Goal: Task Accomplishment & Management: Complete application form

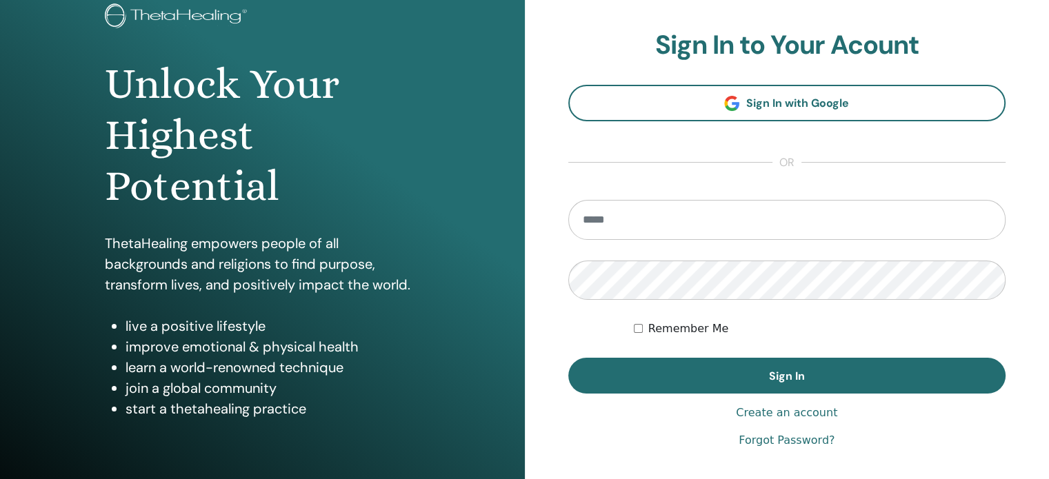
scroll to position [138, 0]
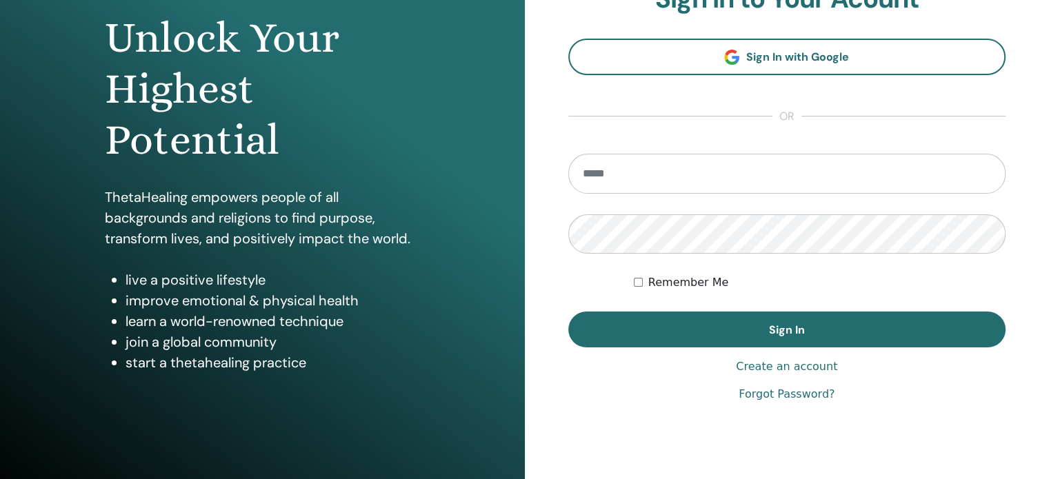
click at [622, 171] on input "email" at bounding box center [787, 174] width 438 height 40
type input "**********"
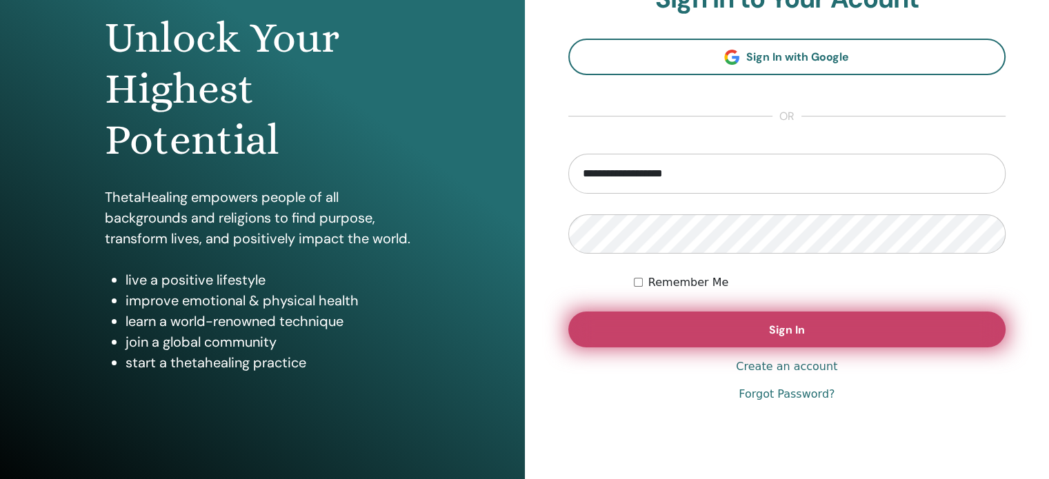
click at [814, 325] on button "Sign In" at bounding box center [787, 330] width 438 height 36
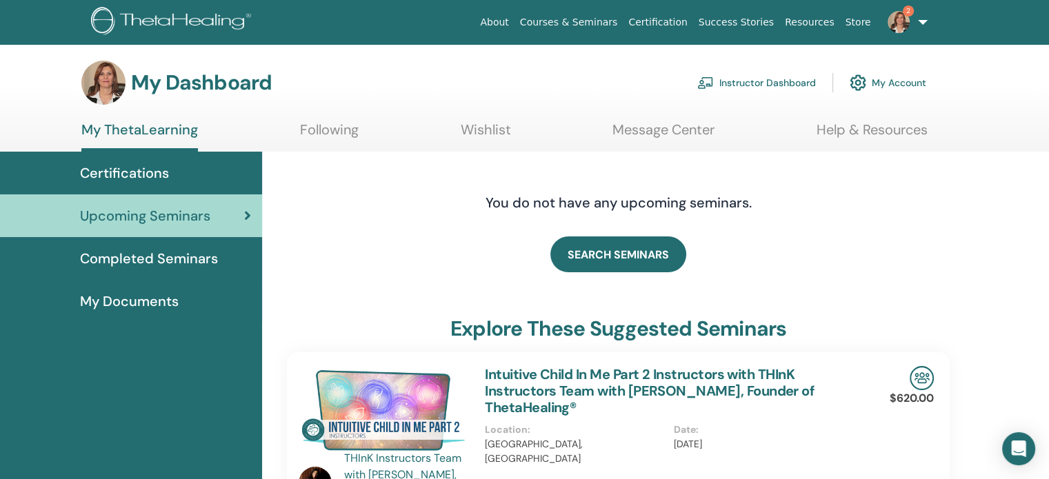
click at [896, 77] on link "My Account" at bounding box center [888, 83] width 77 height 30
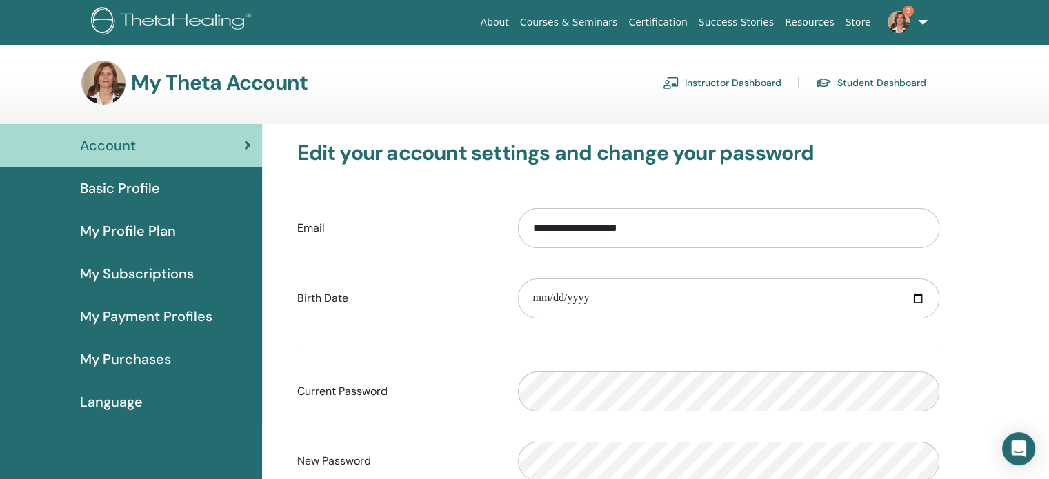
click at [610, 20] on link "Courses & Seminars" at bounding box center [568, 23] width 109 height 26
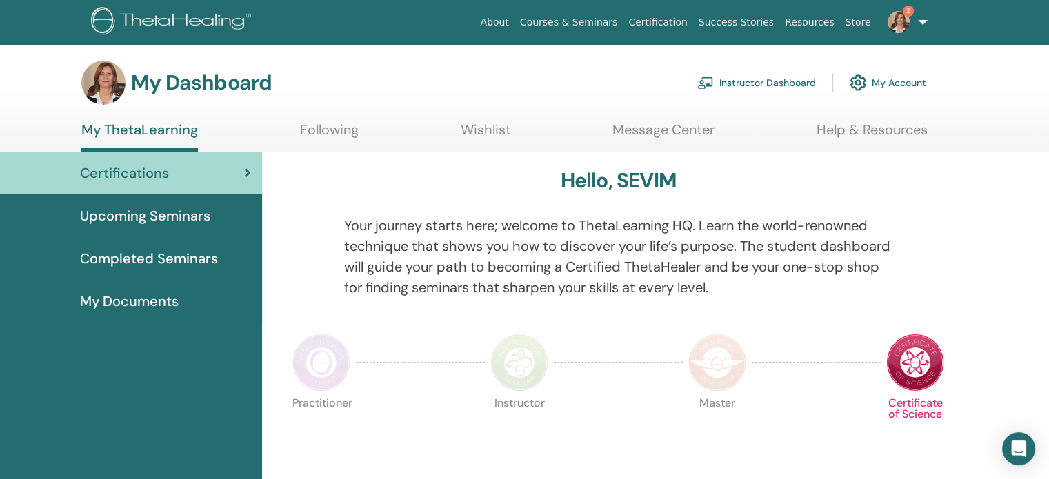
click at [138, 257] on span "Completed Seminars" at bounding box center [149, 258] width 138 height 21
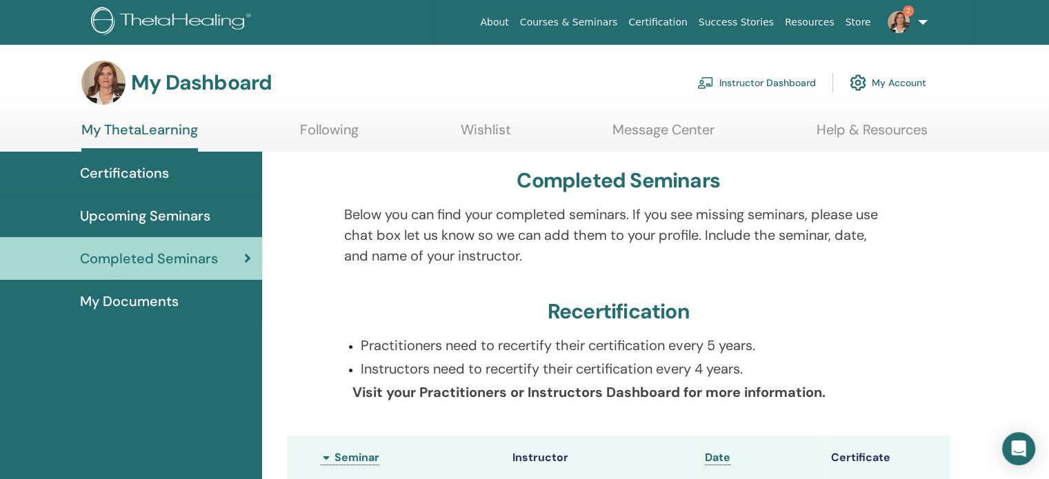
click at [759, 81] on link "Instructor Dashboard" at bounding box center [756, 83] width 119 height 30
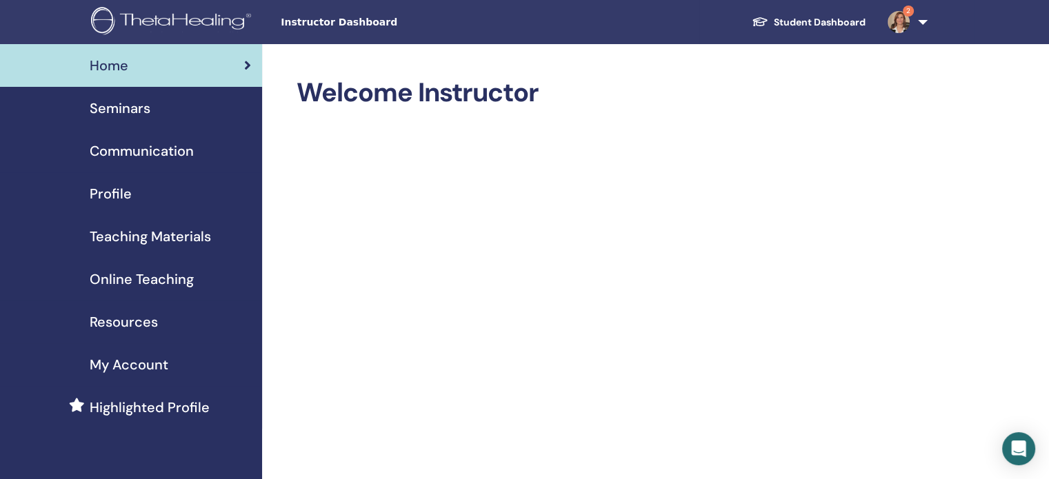
click at [129, 321] on span "Resources" at bounding box center [124, 322] width 68 height 21
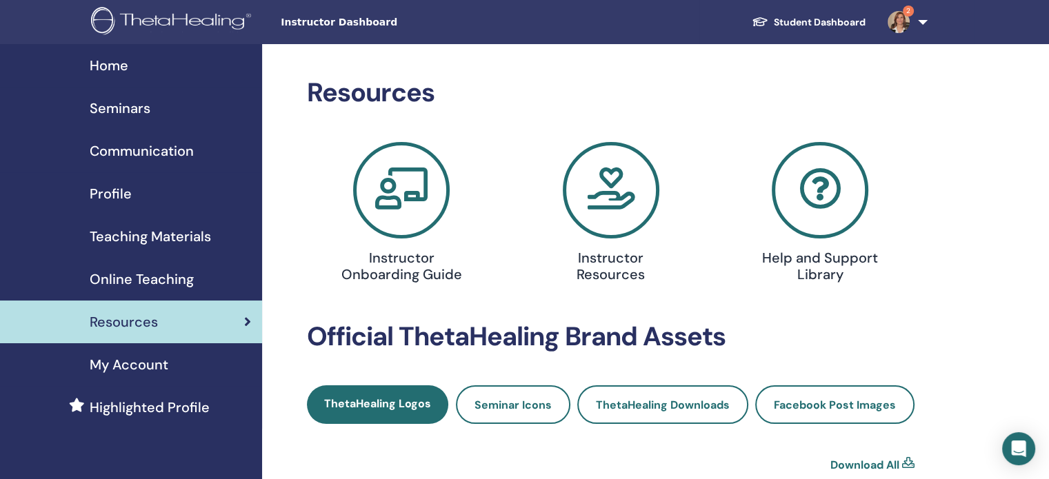
click at [600, 261] on h4 "Instructor Resources" at bounding box center [610, 266] width 135 height 33
click at [127, 61] on span "Home" at bounding box center [109, 65] width 39 height 21
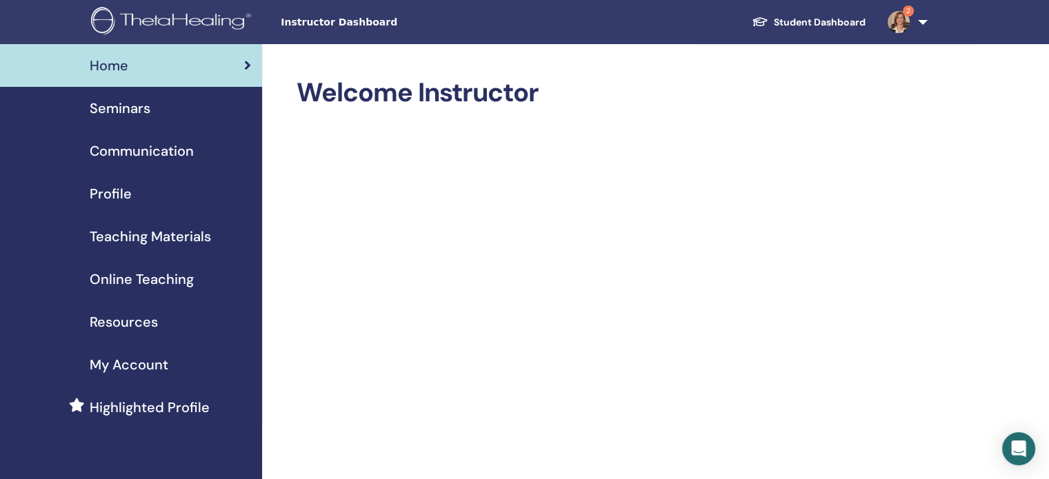
click at [121, 104] on span "Seminars" at bounding box center [120, 108] width 61 height 21
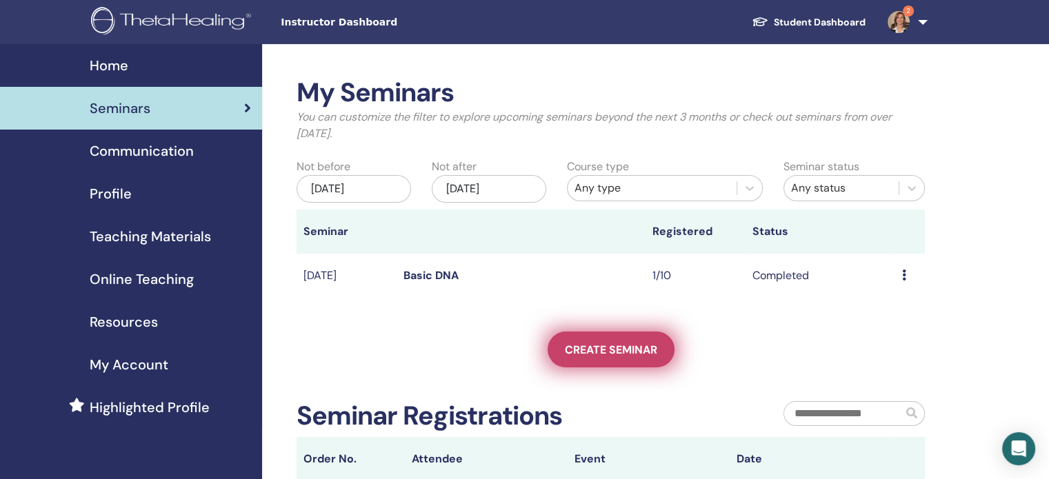
click at [614, 347] on span "Create seminar" at bounding box center [611, 350] width 92 height 14
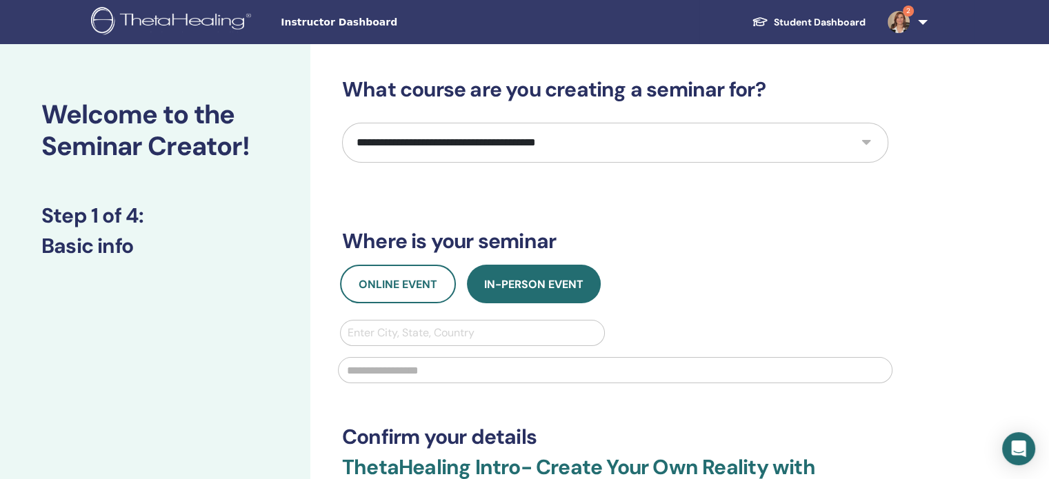
click at [866, 140] on select "**********" at bounding box center [615, 143] width 546 height 40
select select "*"
click at [342, 123] on select "**********" at bounding box center [615, 143] width 546 height 40
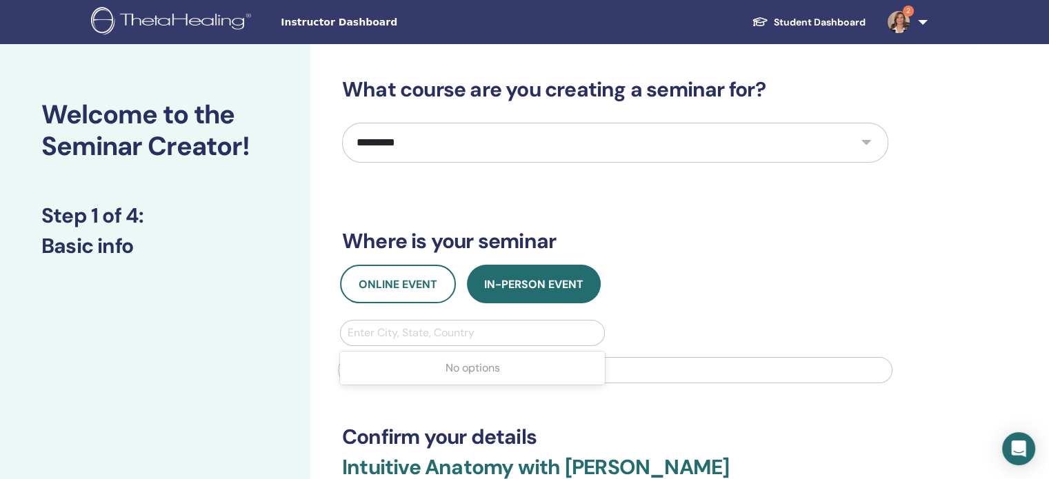
click at [512, 323] on div at bounding box center [473, 332] width 250 height 19
click at [485, 328] on div at bounding box center [473, 332] width 250 height 19
type input "********"
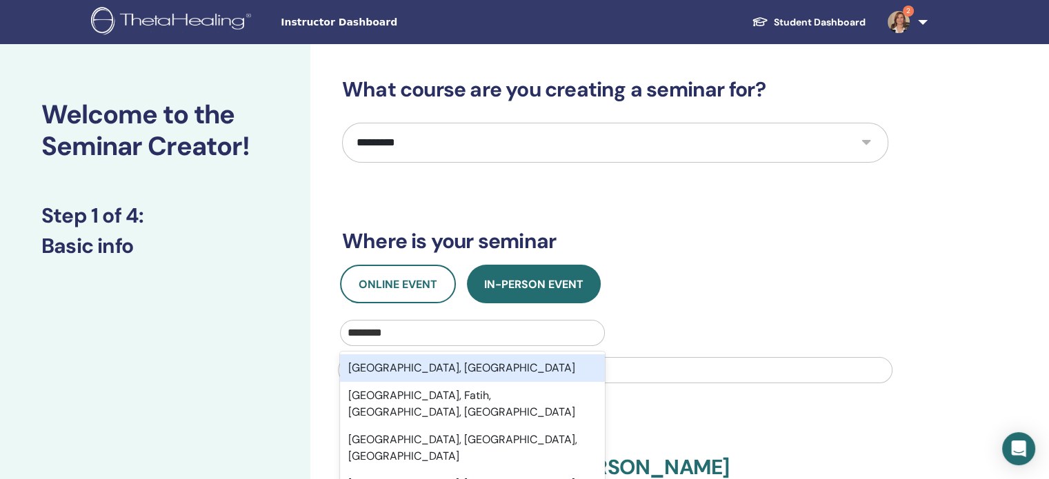
click at [485, 369] on div "Istanbul, TUR" at bounding box center [472, 368] width 265 height 28
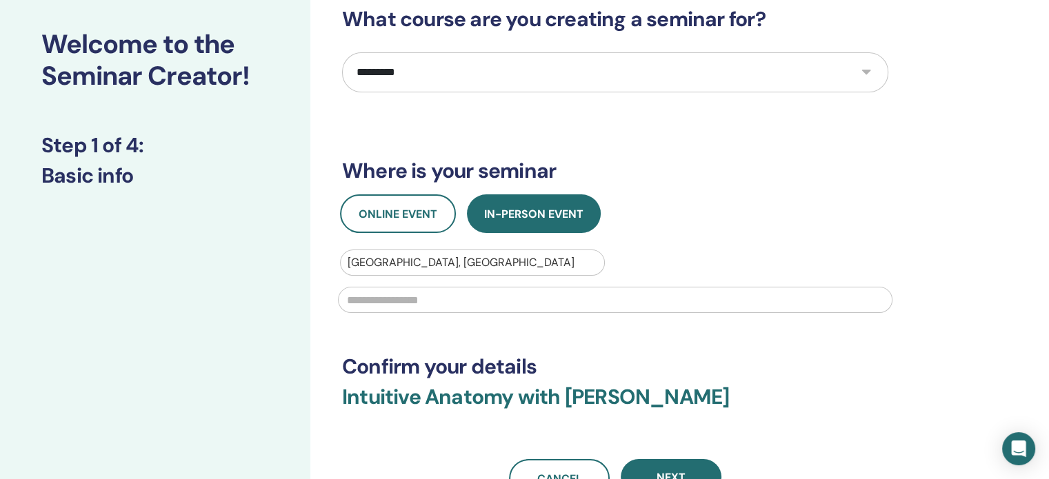
scroll to position [207, 0]
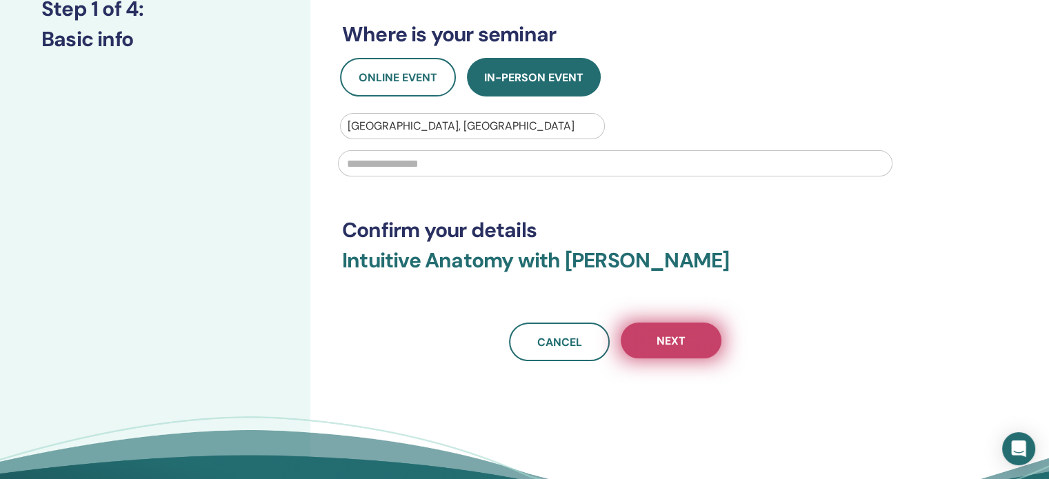
click at [676, 341] on span "Next" at bounding box center [670, 341] width 29 height 14
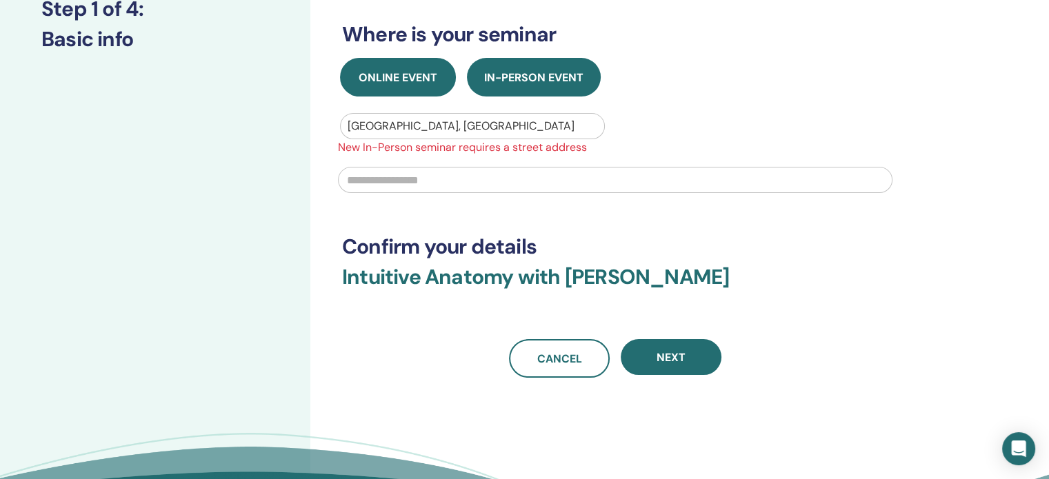
click at [402, 70] on span "Online Event" at bounding box center [398, 77] width 79 height 14
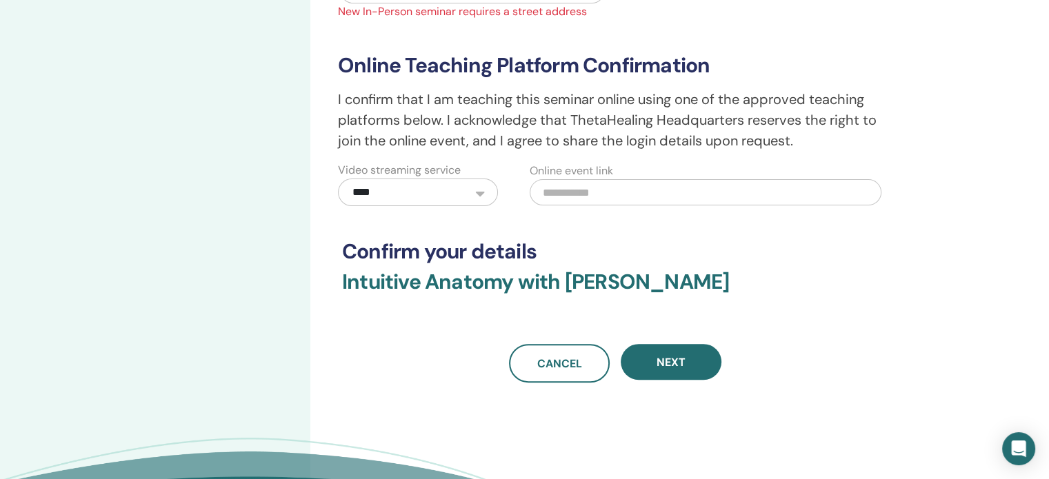
scroll to position [345, 0]
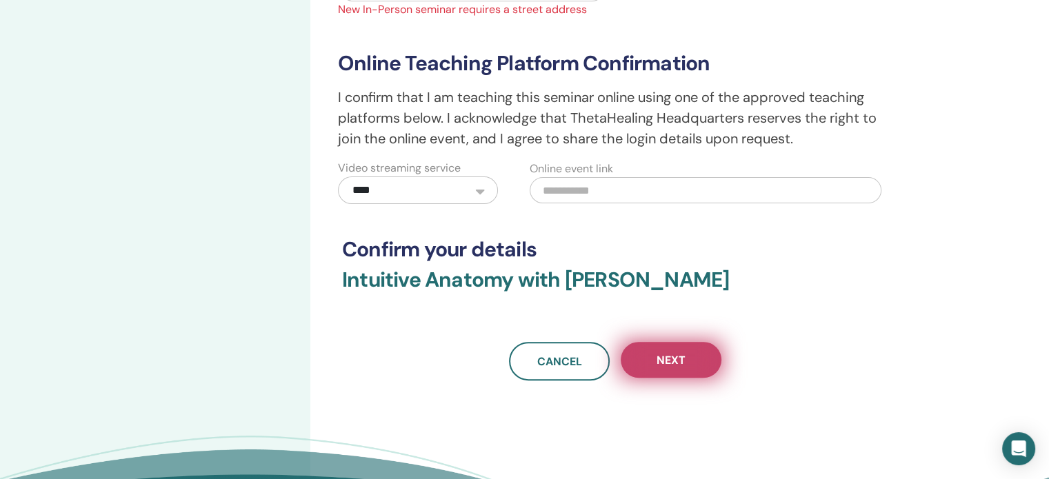
click at [687, 359] on button "Next" at bounding box center [671, 360] width 101 height 36
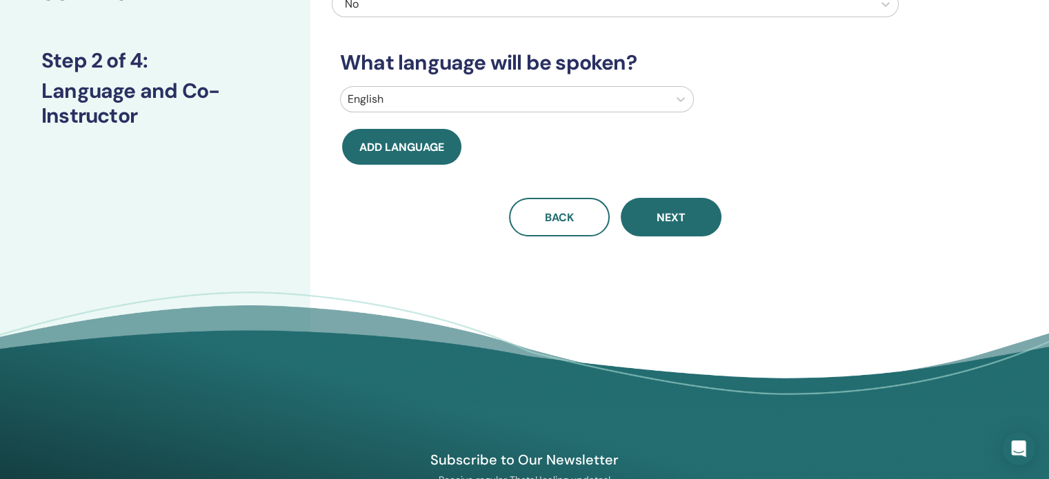
scroll to position [0, 0]
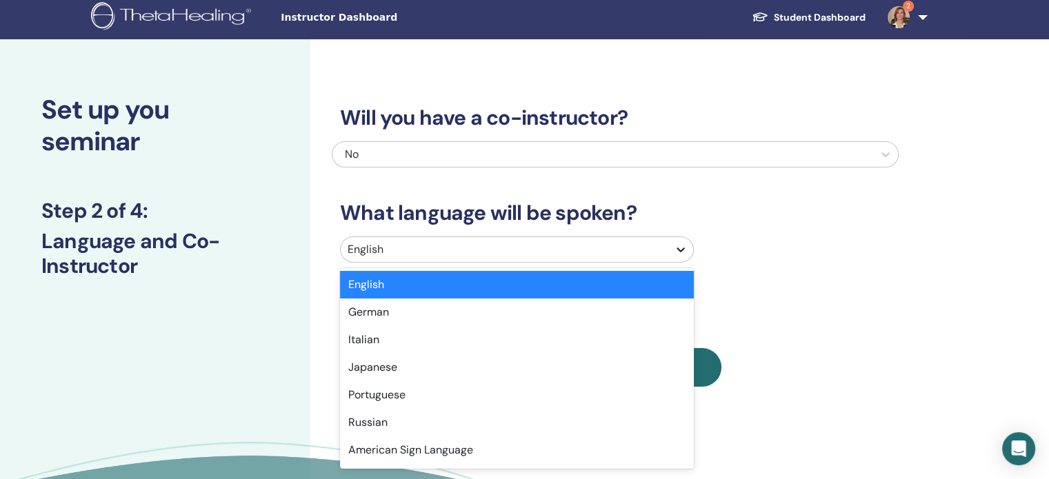
click at [682, 253] on icon at bounding box center [681, 250] width 14 height 14
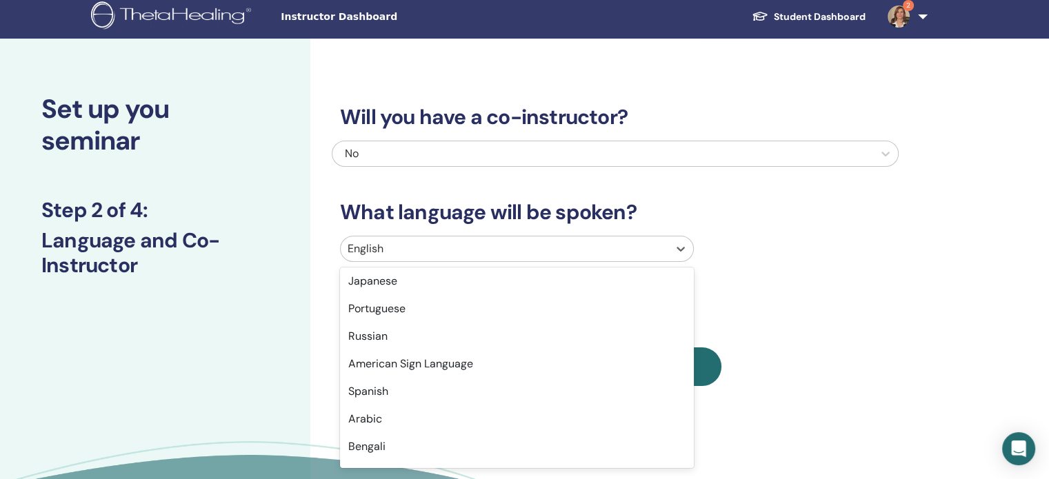
scroll to position [414, 0]
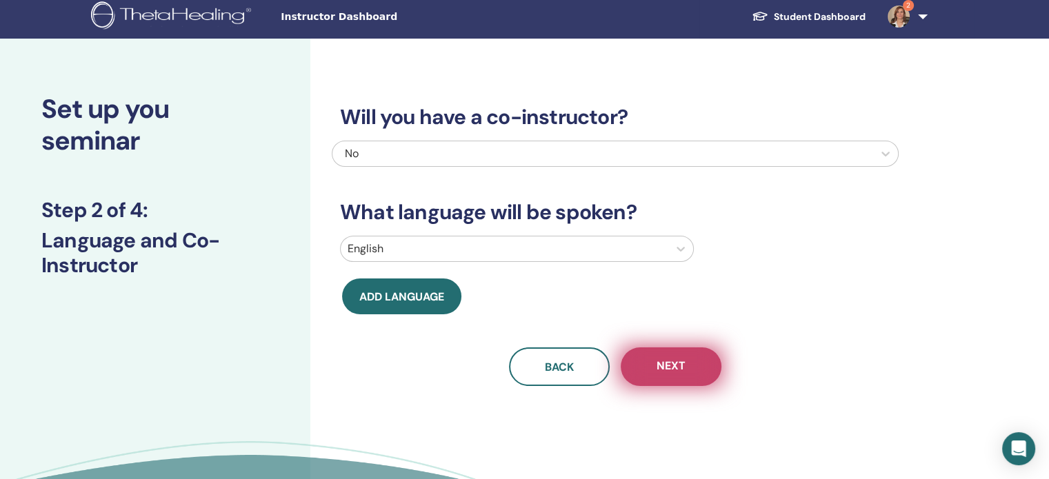
drag, startPoint x: 694, startPoint y: 346, endPoint x: 690, endPoint y: 363, distance: 17.9
click at [690, 363] on div "Will you have a co-instructor? No What language will be spoken? English Add lan…" at bounding box center [615, 229] width 567 height 314
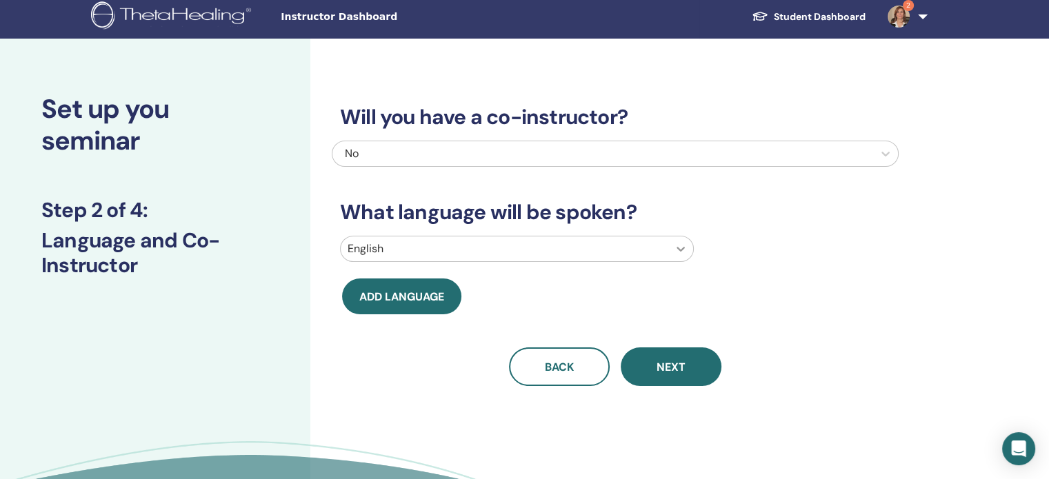
click at [682, 245] on icon at bounding box center [681, 249] width 14 height 14
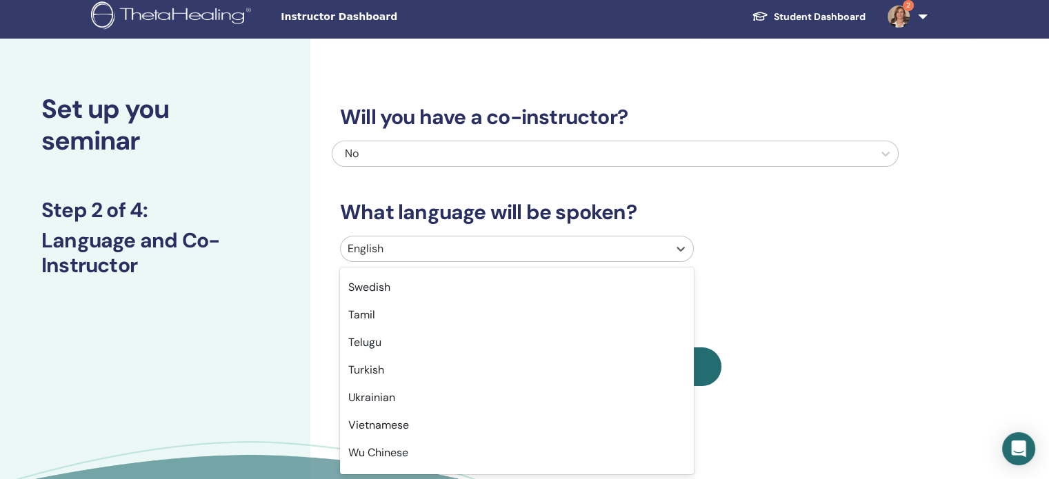
scroll to position [1084, 0]
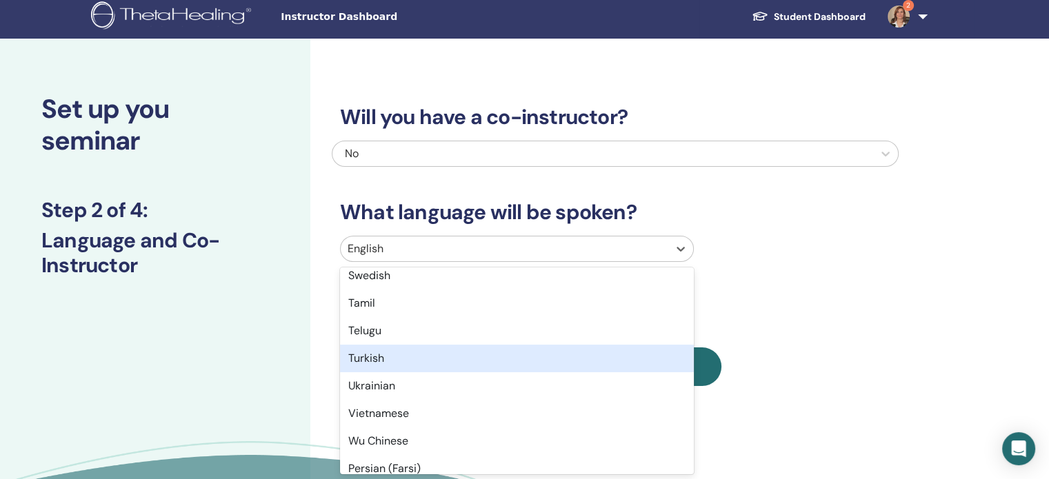
click at [358, 354] on div "Turkish" at bounding box center [517, 359] width 354 height 28
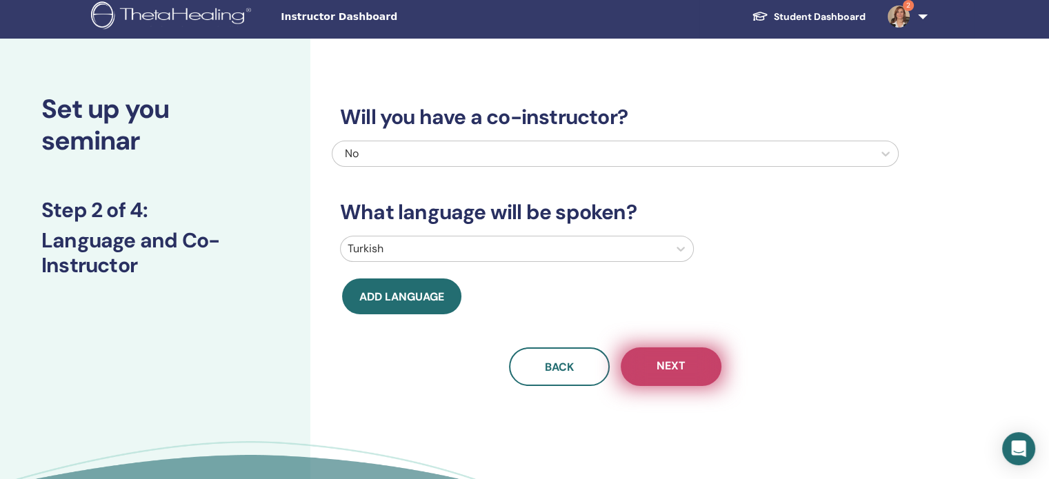
click at [672, 368] on span "Next" at bounding box center [670, 367] width 29 height 17
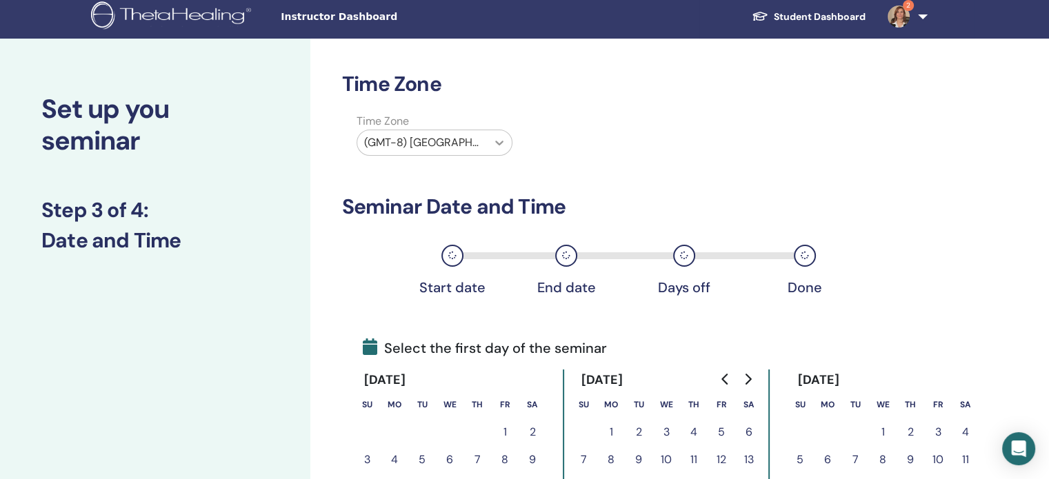
click at [504, 137] on icon at bounding box center [499, 143] width 14 height 14
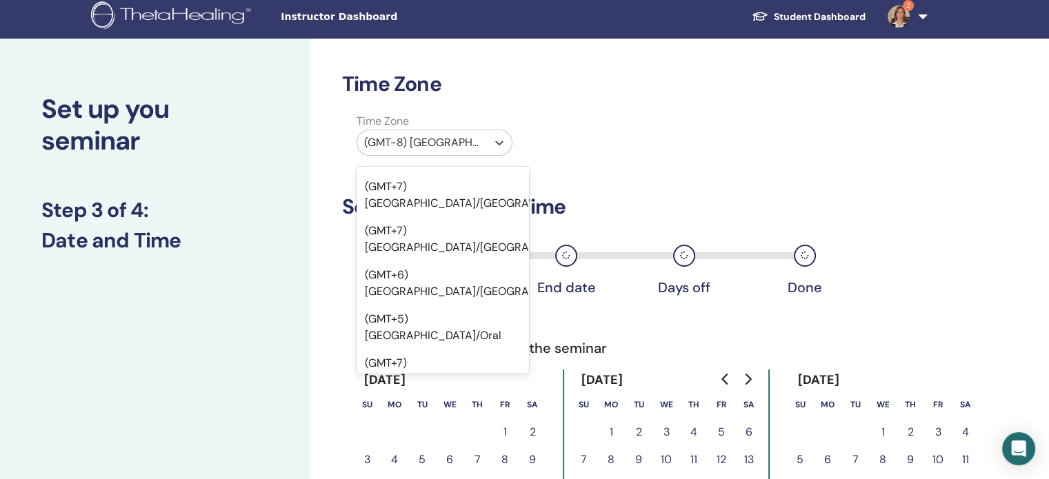
scroll to position [14314, 0]
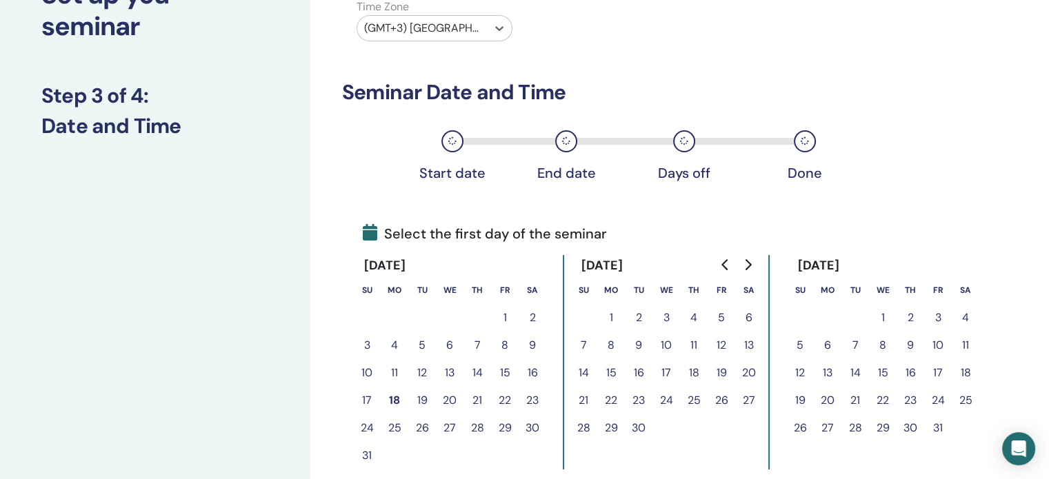
scroll to position [143, 0]
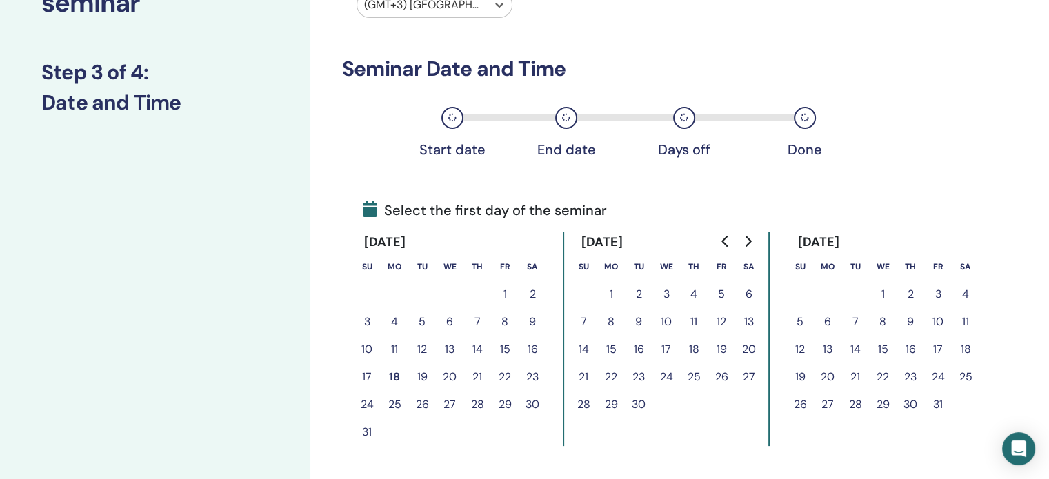
click at [579, 316] on button "7" at bounding box center [584, 322] width 28 height 28
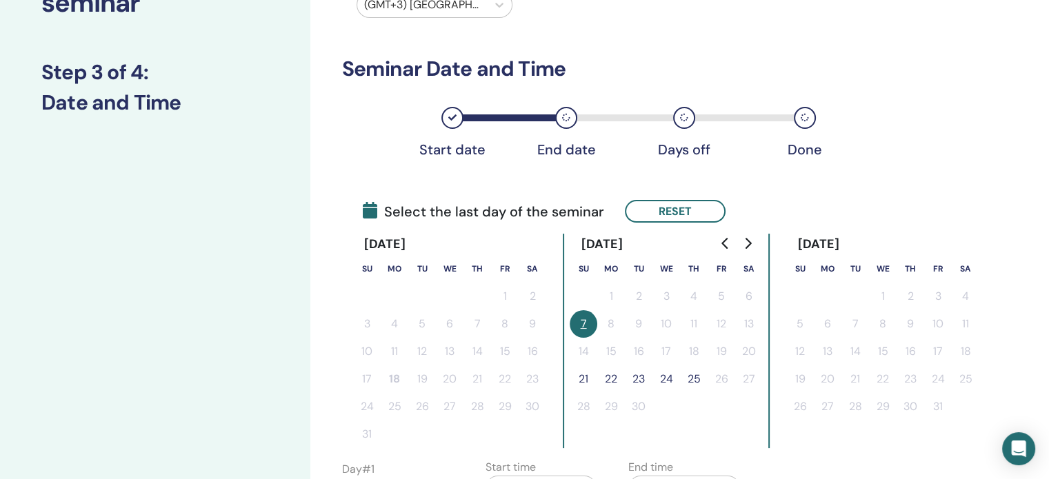
click at [639, 374] on button "23" at bounding box center [639, 379] width 28 height 28
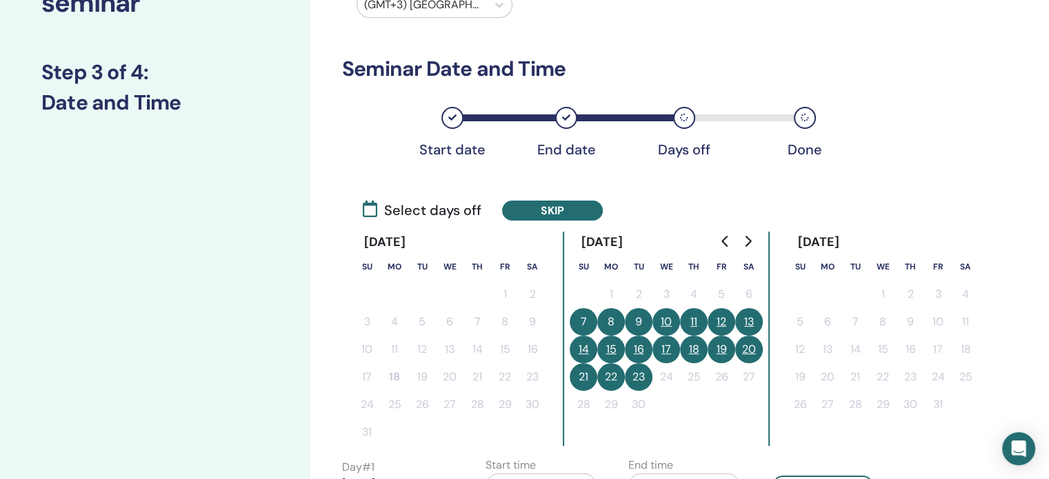
click at [374, 209] on icon at bounding box center [370, 209] width 14 height 17
click at [368, 208] on icon at bounding box center [370, 209] width 14 height 17
click at [753, 314] on button "13" at bounding box center [749, 322] width 28 height 28
click at [756, 343] on button "20" at bounding box center [749, 350] width 28 height 28
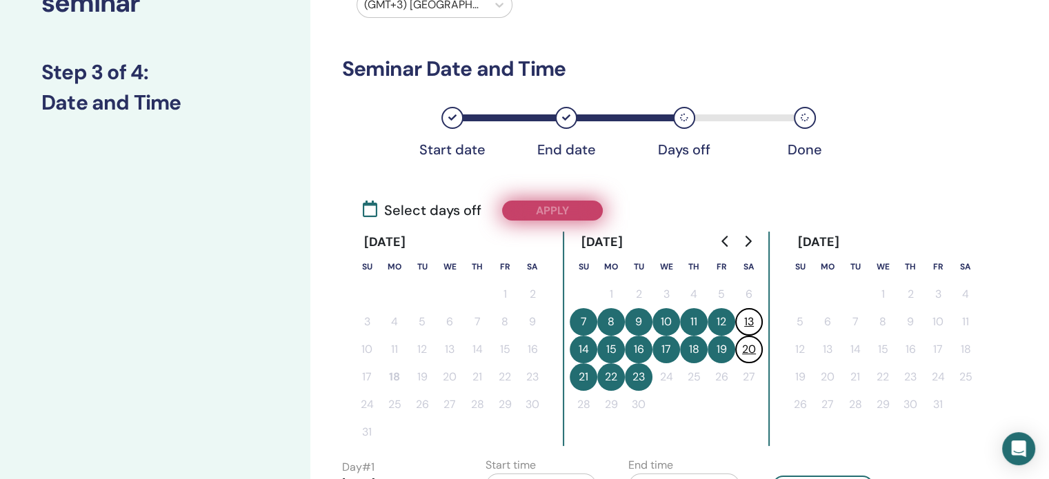
click at [559, 206] on button "Apply" at bounding box center [552, 211] width 101 height 20
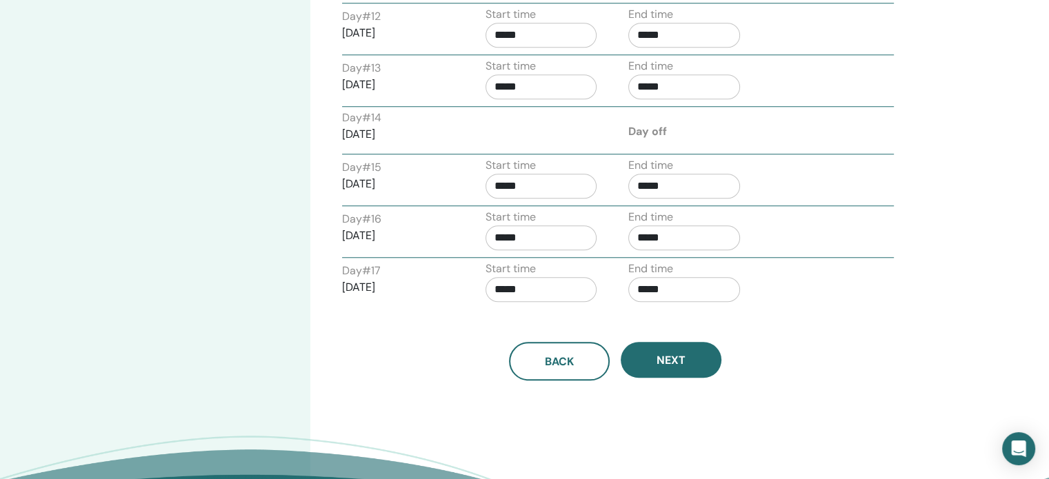
scroll to position [1178, 0]
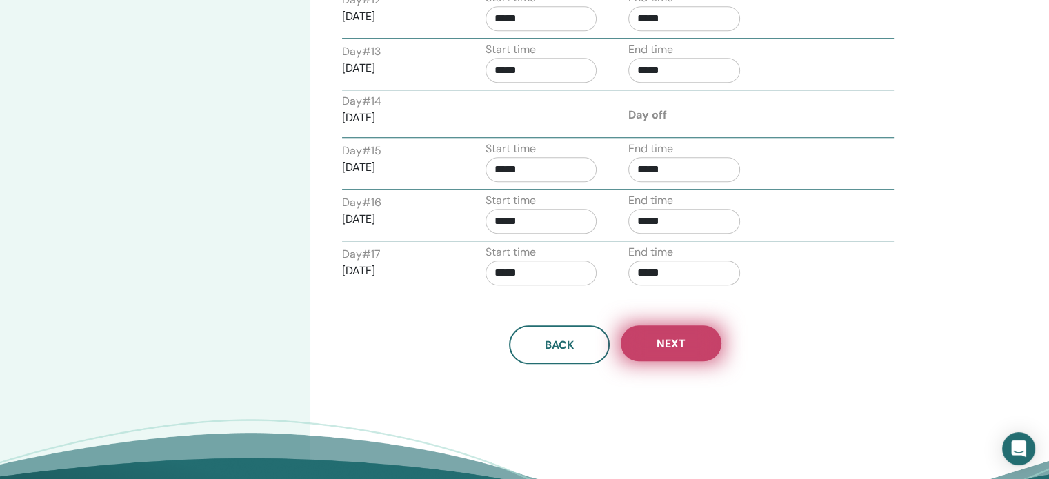
click at [690, 336] on button "Next" at bounding box center [671, 343] width 101 height 36
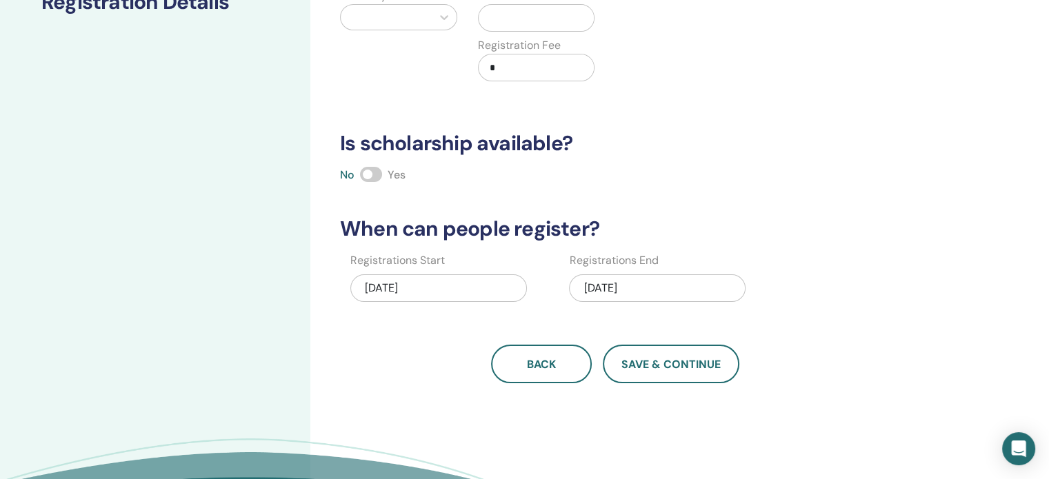
scroll to position [0, 0]
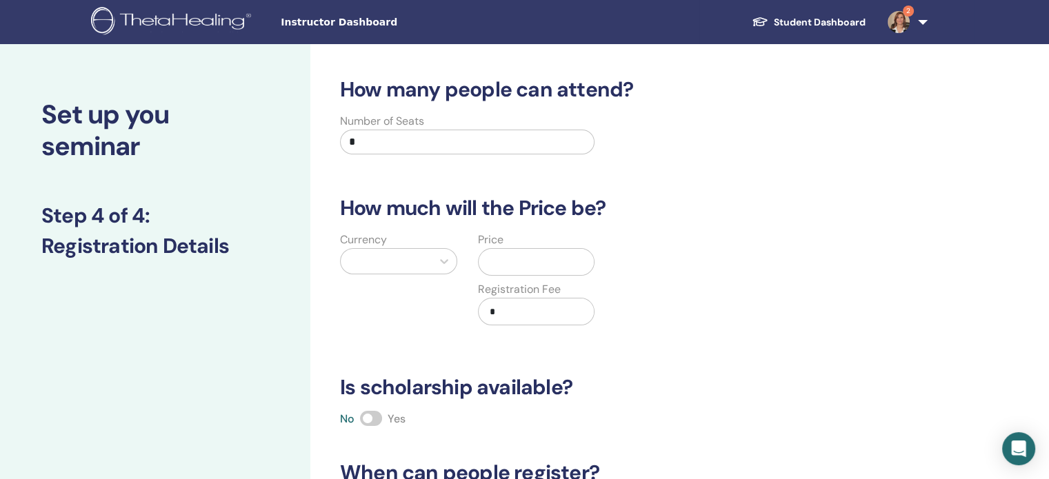
click at [399, 140] on input "*" at bounding box center [467, 142] width 254 height 25
click at [389, 142] on input "*" at bounding box center [467, 142] width 254 height 25
type input "**"
click at [443, 259] on icon at bounding box center [444, 261] width 14 height 14
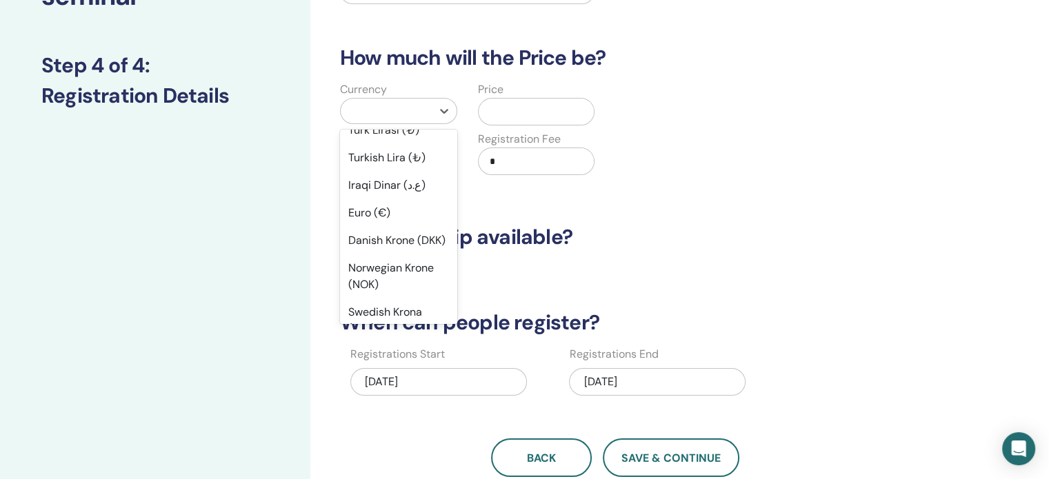
scroll to position [1034, 0]
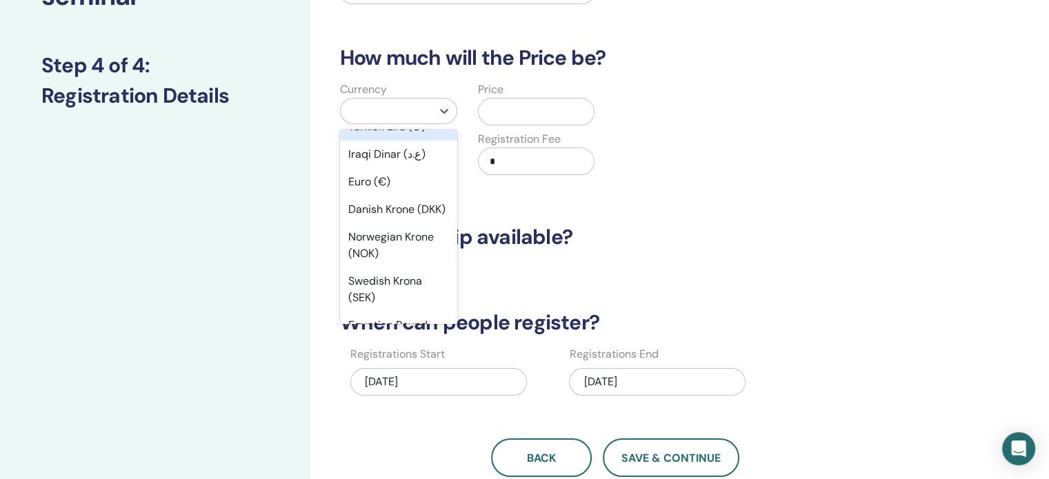
click at [408, 141] on div "Turkish Lira (₺)" at bounding box center [398, 127] width 117 height 28
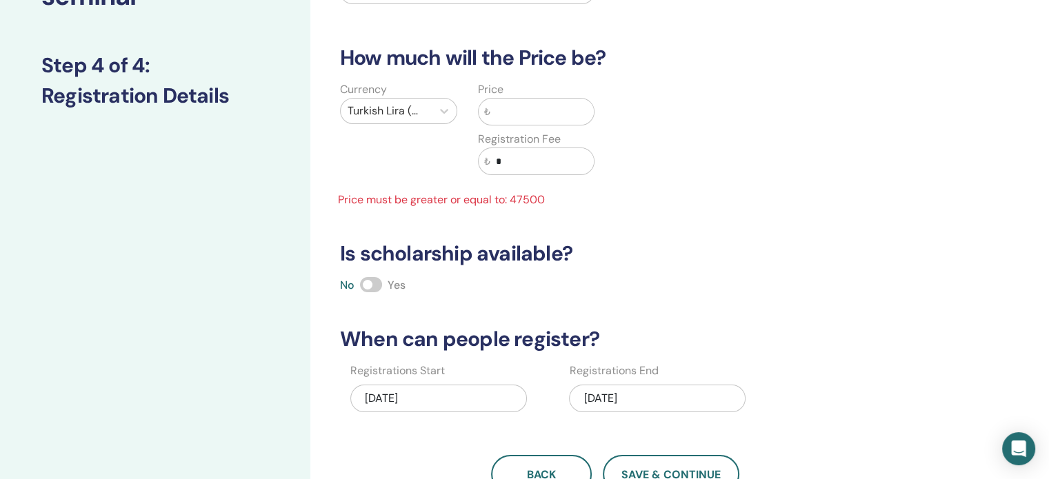
click at [538, 109] on input "text" at bounding box center [542, 112] width 104 height 26
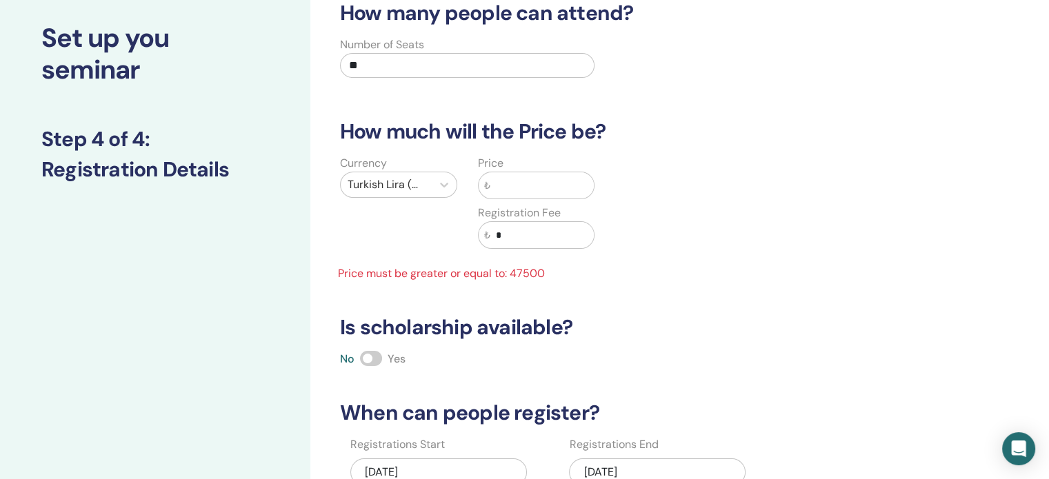
scroll to position [0, 0]
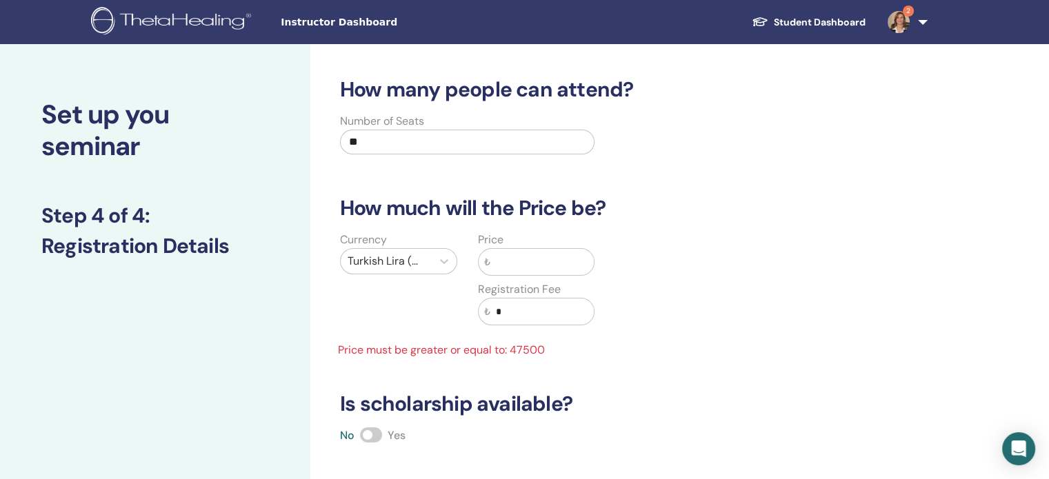
click at [901, 17] on img at bounding box center [898, 22] width 22 height 22
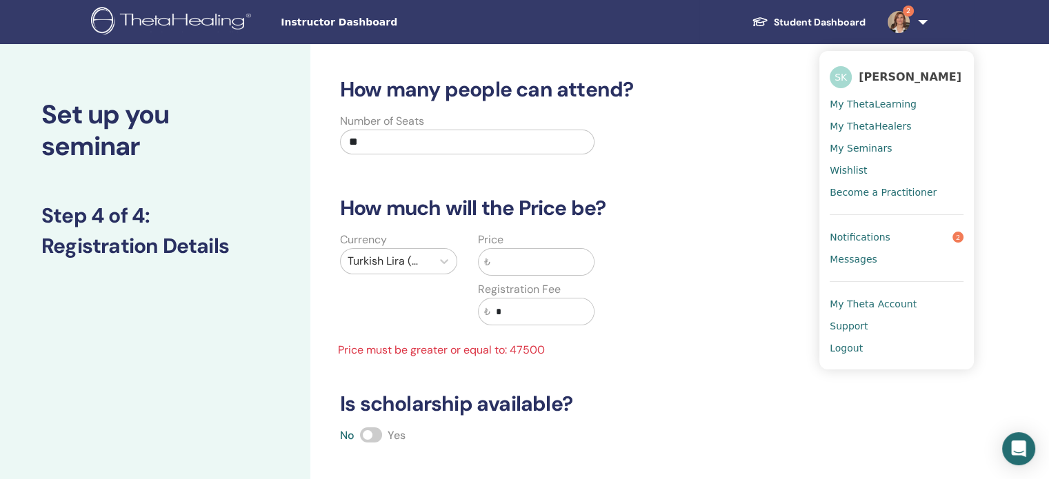
click at [890, 125] on span "My ThetaHealers" at bounding box center [870, 126] width 81 height 12
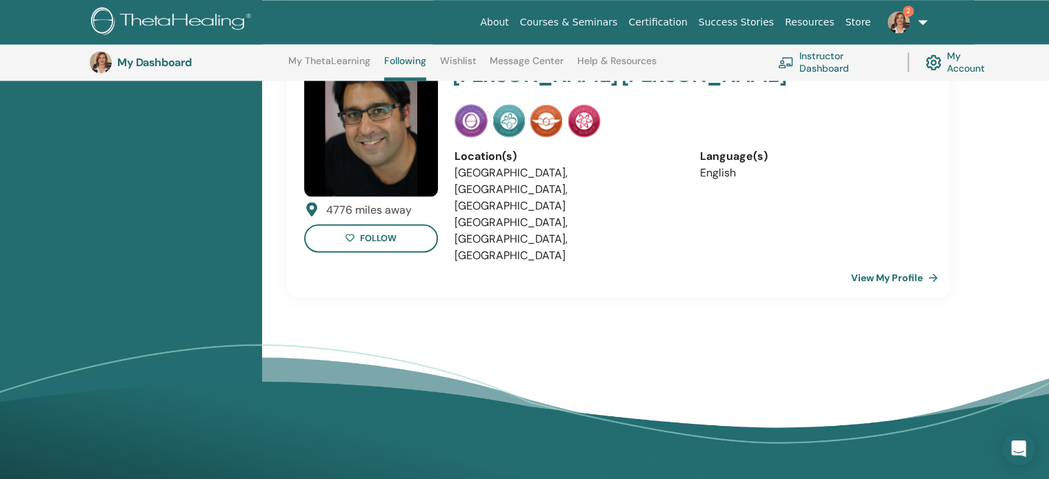
scroll to position [1622, 0]
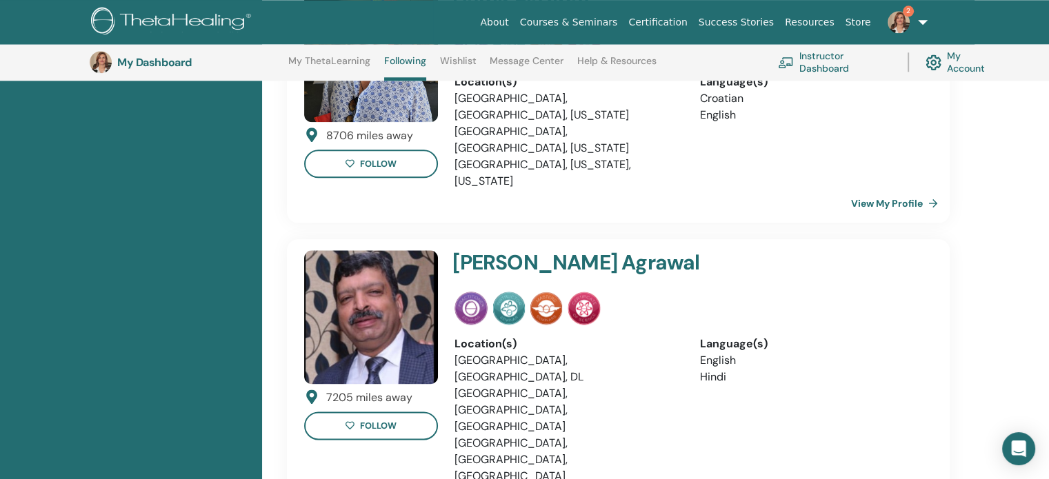
click at [925, 17] on link "2" at bounding box center [904, 22] width 57 height 44
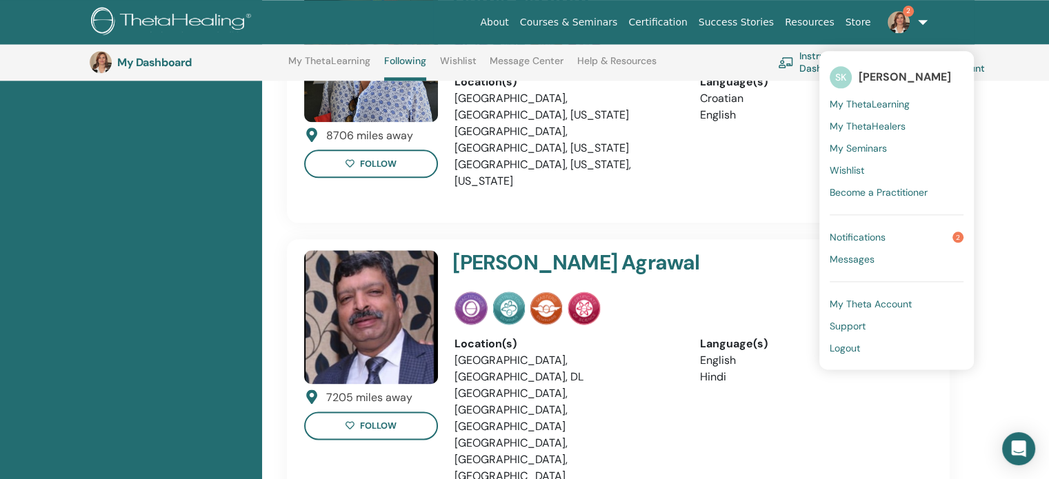
click at [858, 347] on span "Logout" at bounding box center [845, 348] width 30 height 12
